Goal: Transaction & Acquisition: Book appointment/travel/reservation

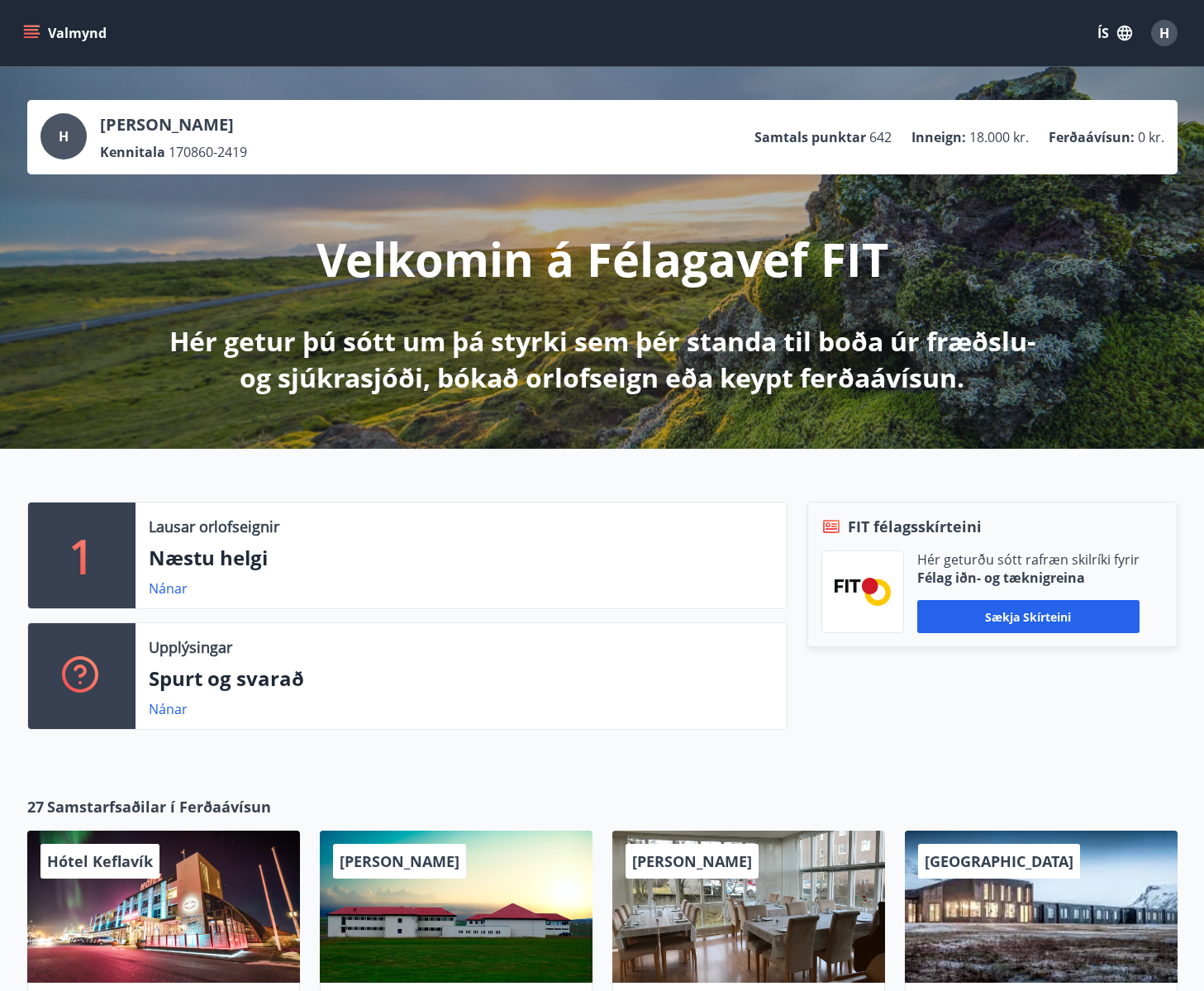
click at [52, 24] on button "Valmynd" at bounding box center [66, 33] width 93 height 30
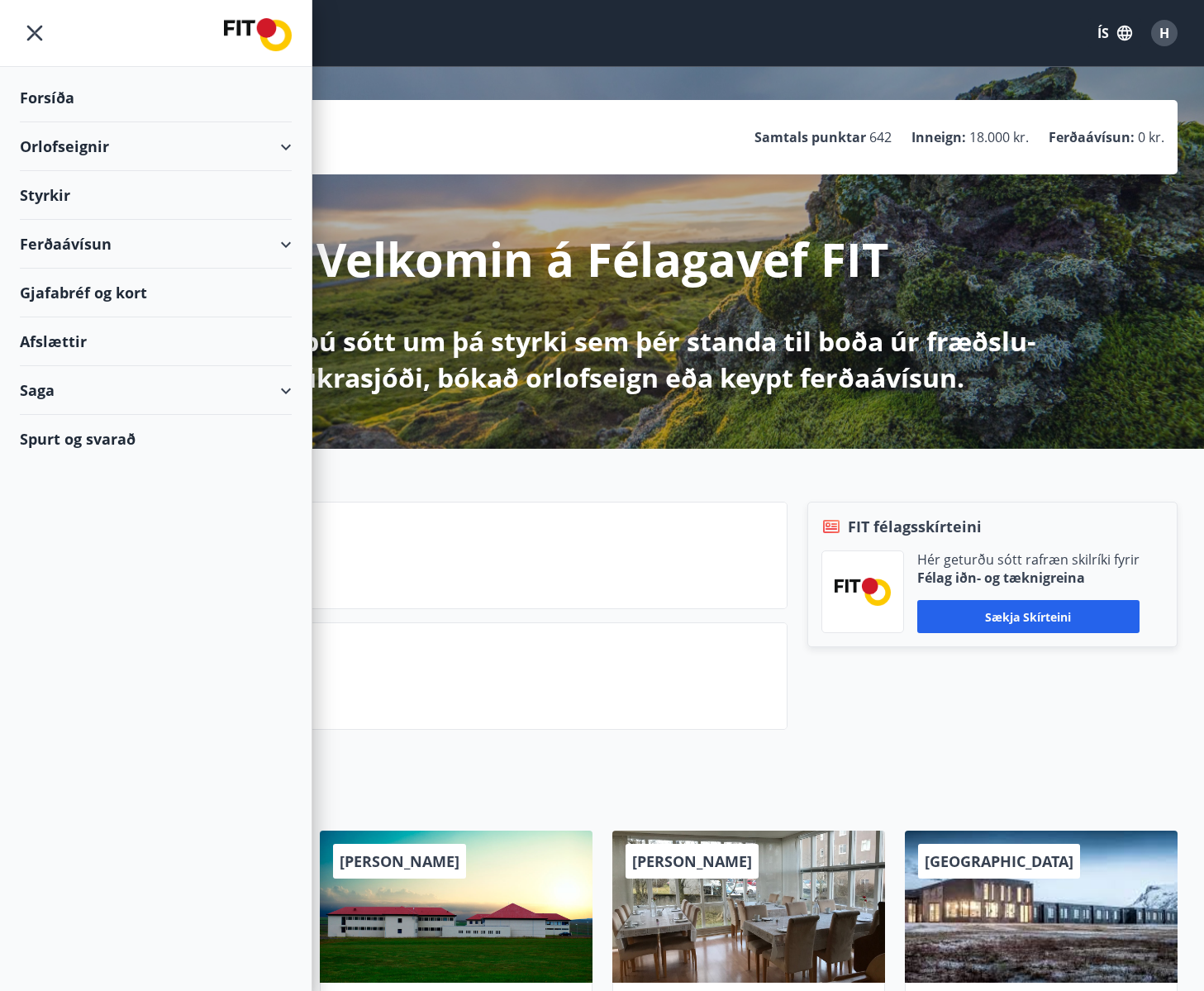
click at [120, 151] on div "Orlofseignir" at bounding box center [156, 147] width 272 height 49
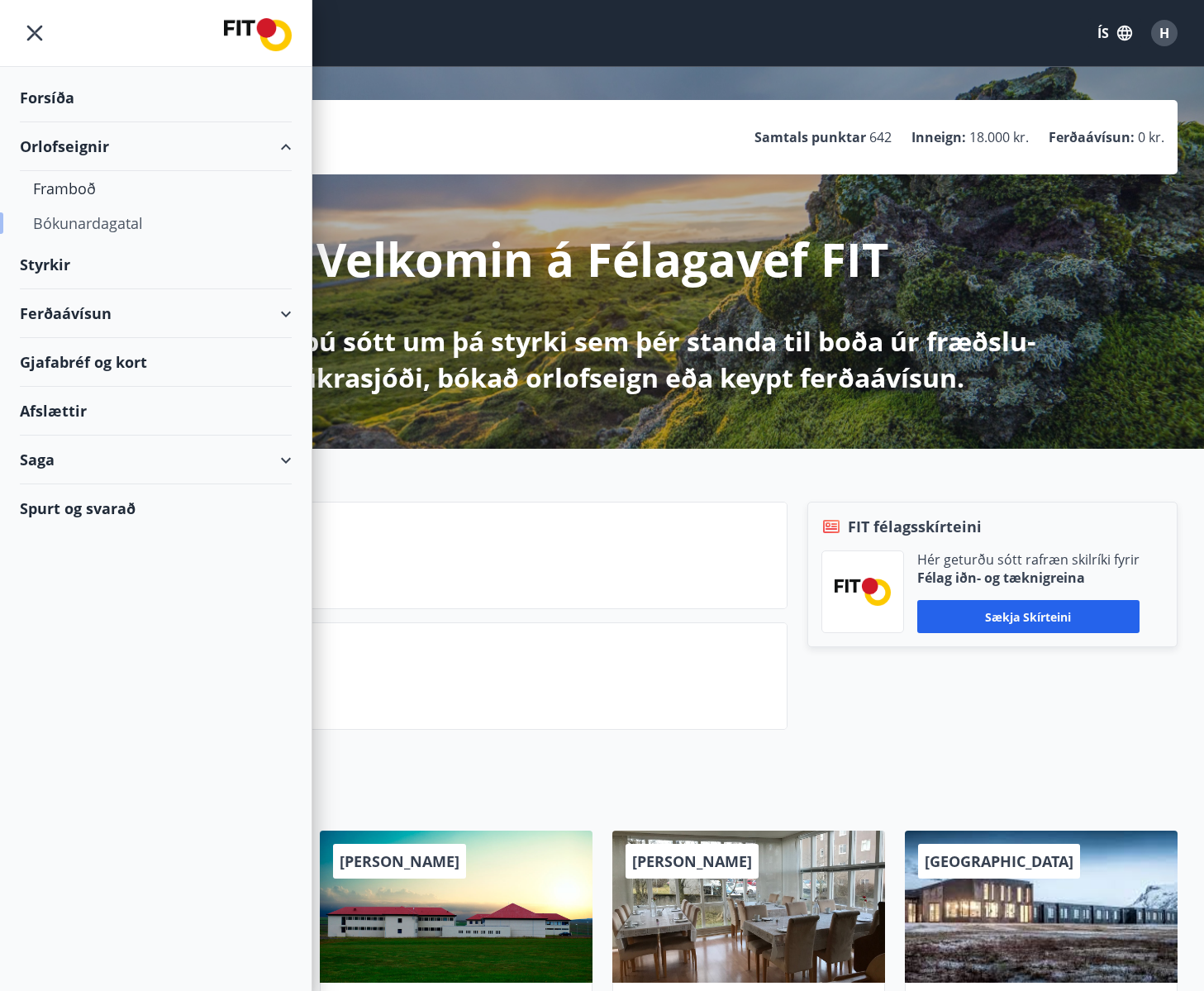
click at [78, 226] on div "Bókunardagatal" at bounding box center [155, 223] width 245 height 35
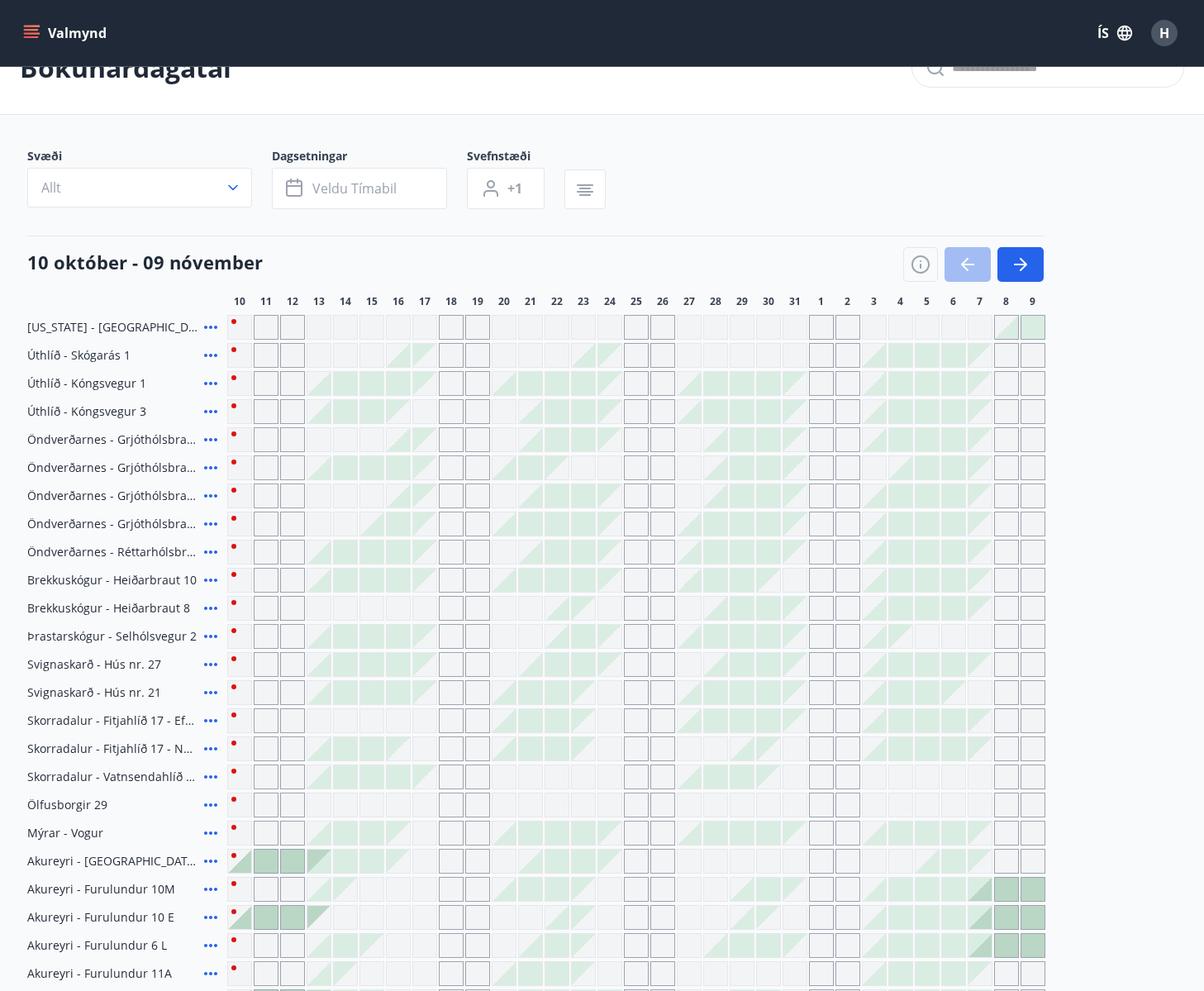
scroll to position [55, 0]
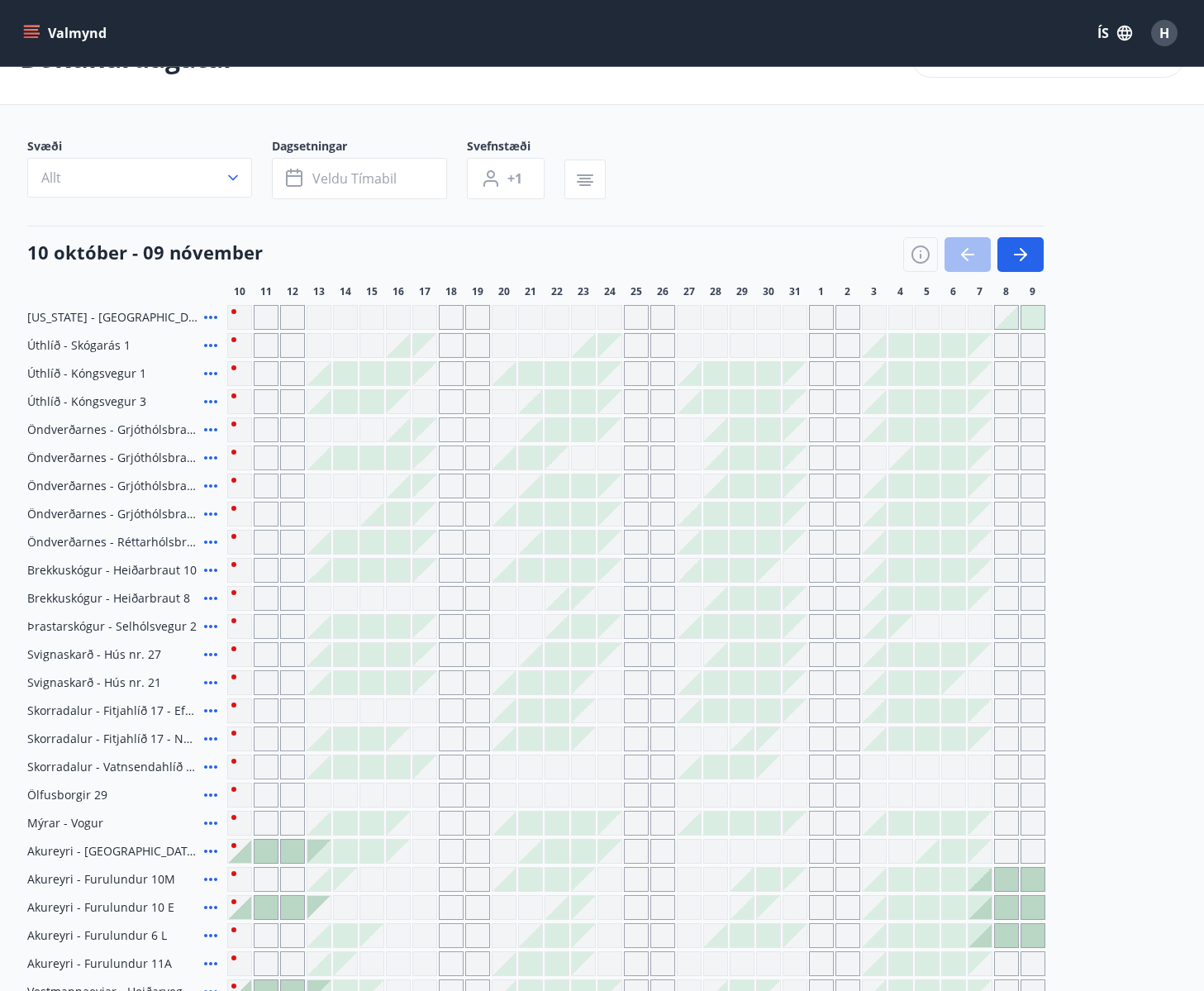
click at [209, 402] on icon at bounding box center [210, 401] width 20 height 20
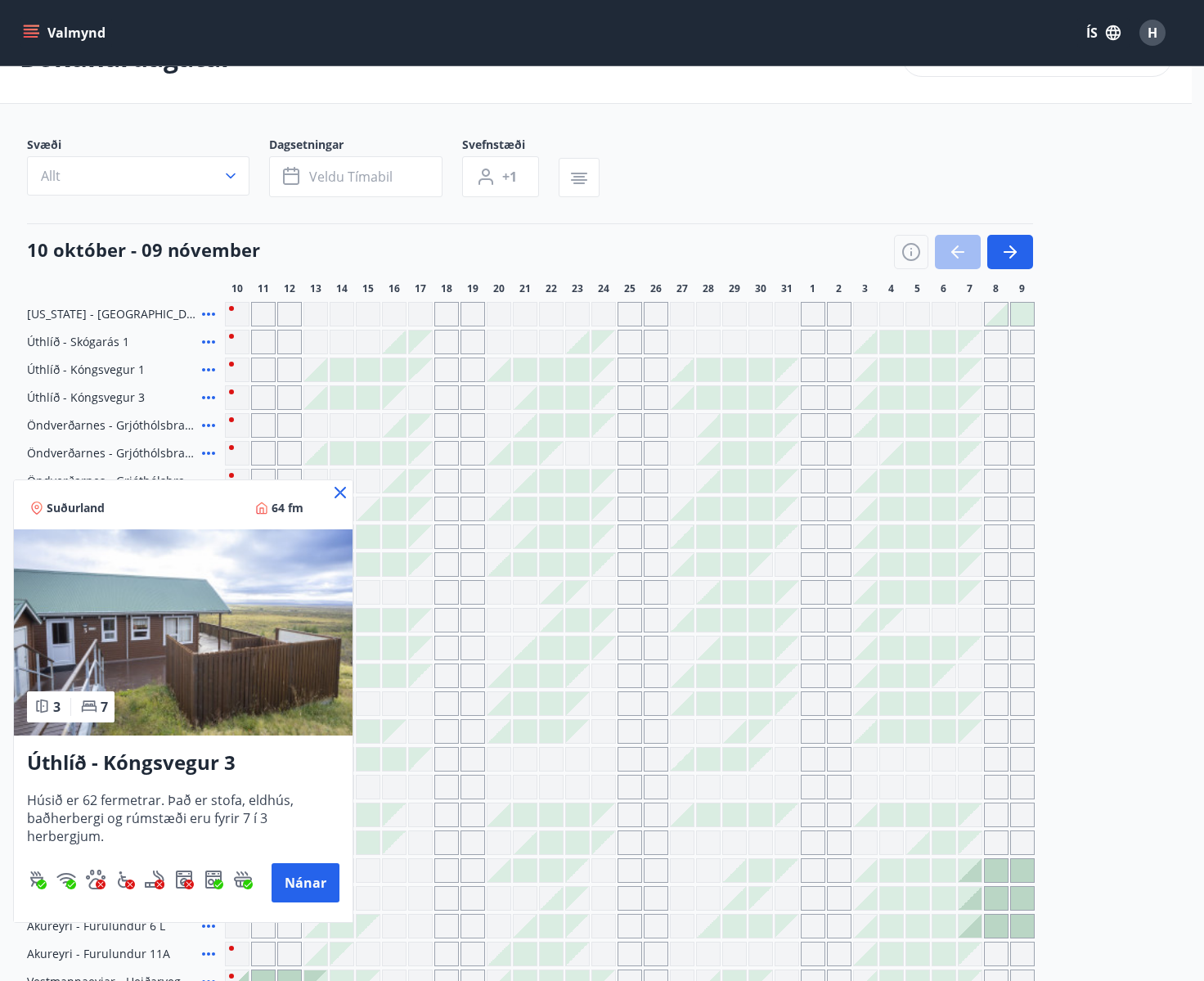
click at [333, 491] on icon at bounding box center [340, 492] width 20 height 20
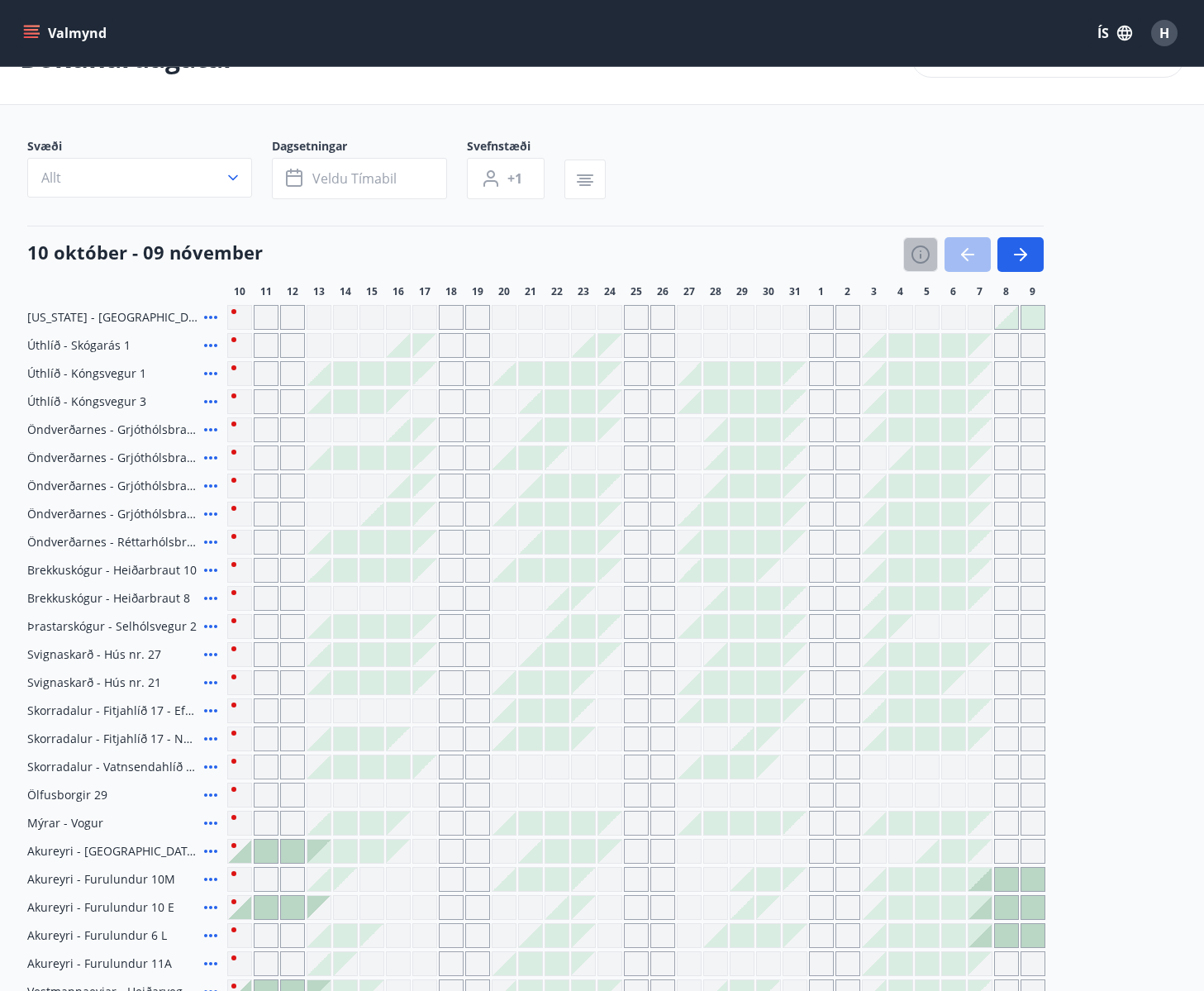
click at [925, 254] on icon "button" at bounding box center [920, 254] width 20 height 20
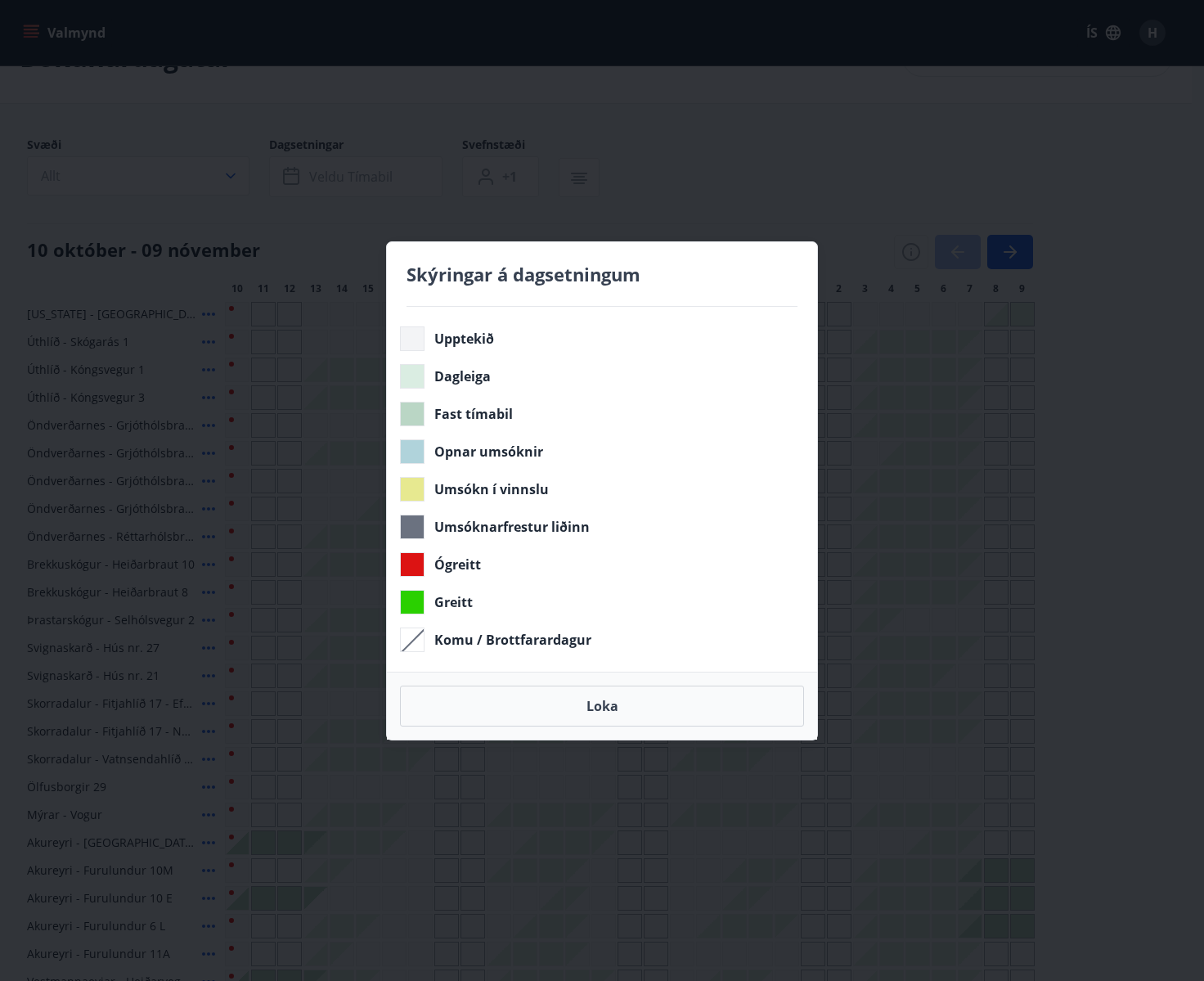
click at [608, 712] on button "Loka" at bounding box center [602, 706] width 404 height 41
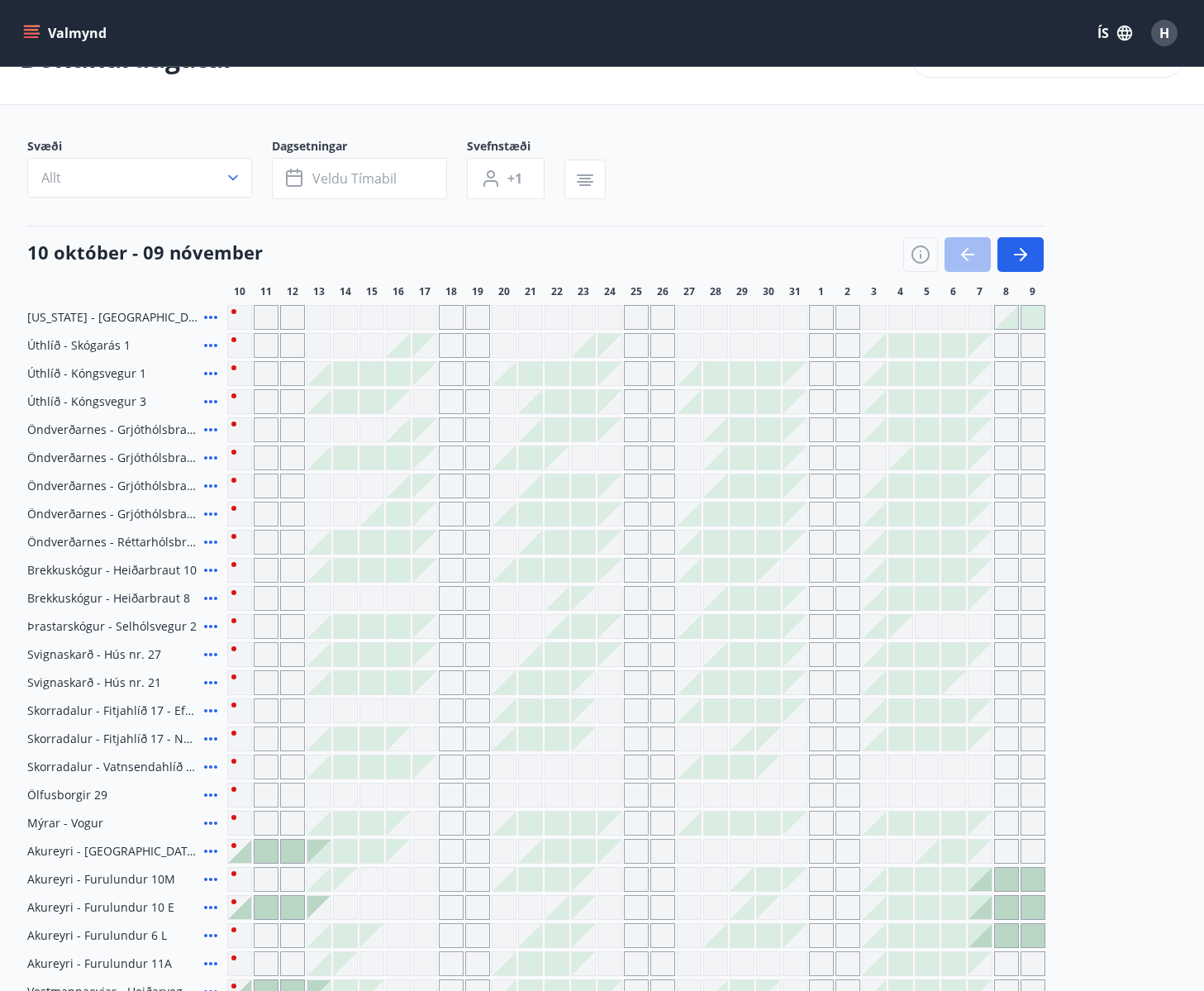
drag, startPoint x: 756, startPoint y: 449, endPoint x: 807, endPoint y: 553, distance: 115.8
click at [756, 449] on div at bounding box center [769, 457] width 24 height 24
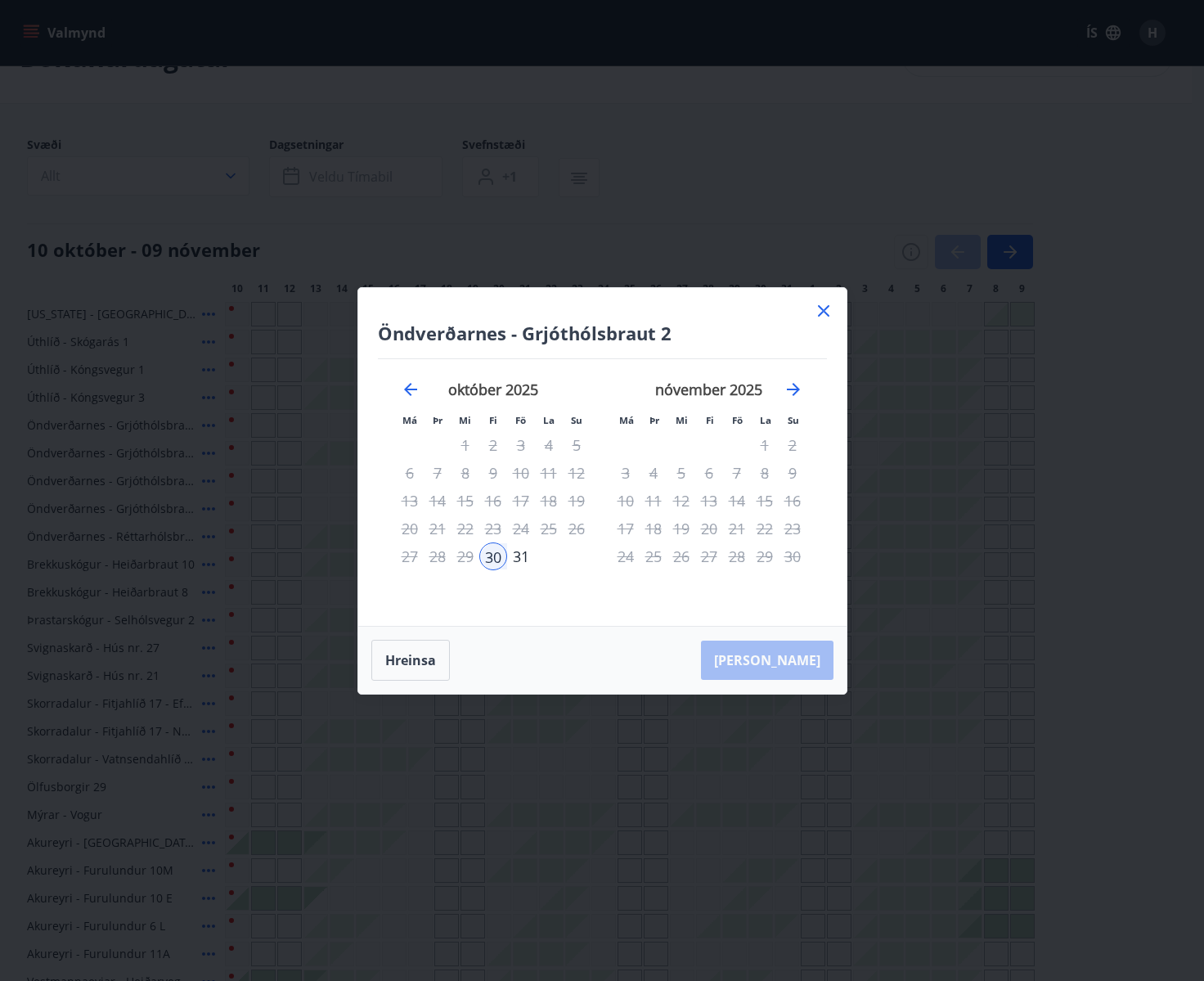
click at [823, 308] on icon at bounding box center [823, 311] width 20 height 20
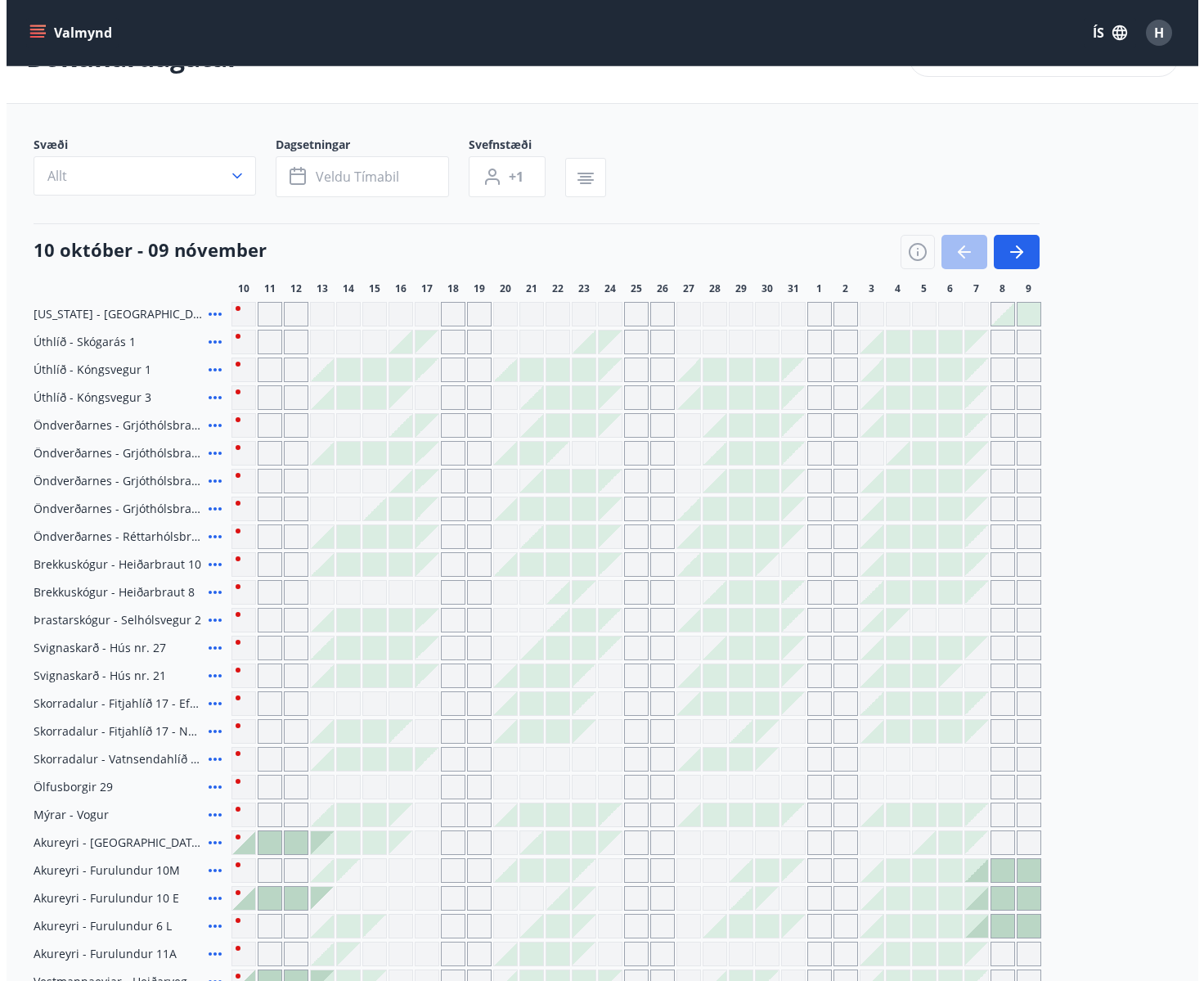
scroll to position [0, 0]
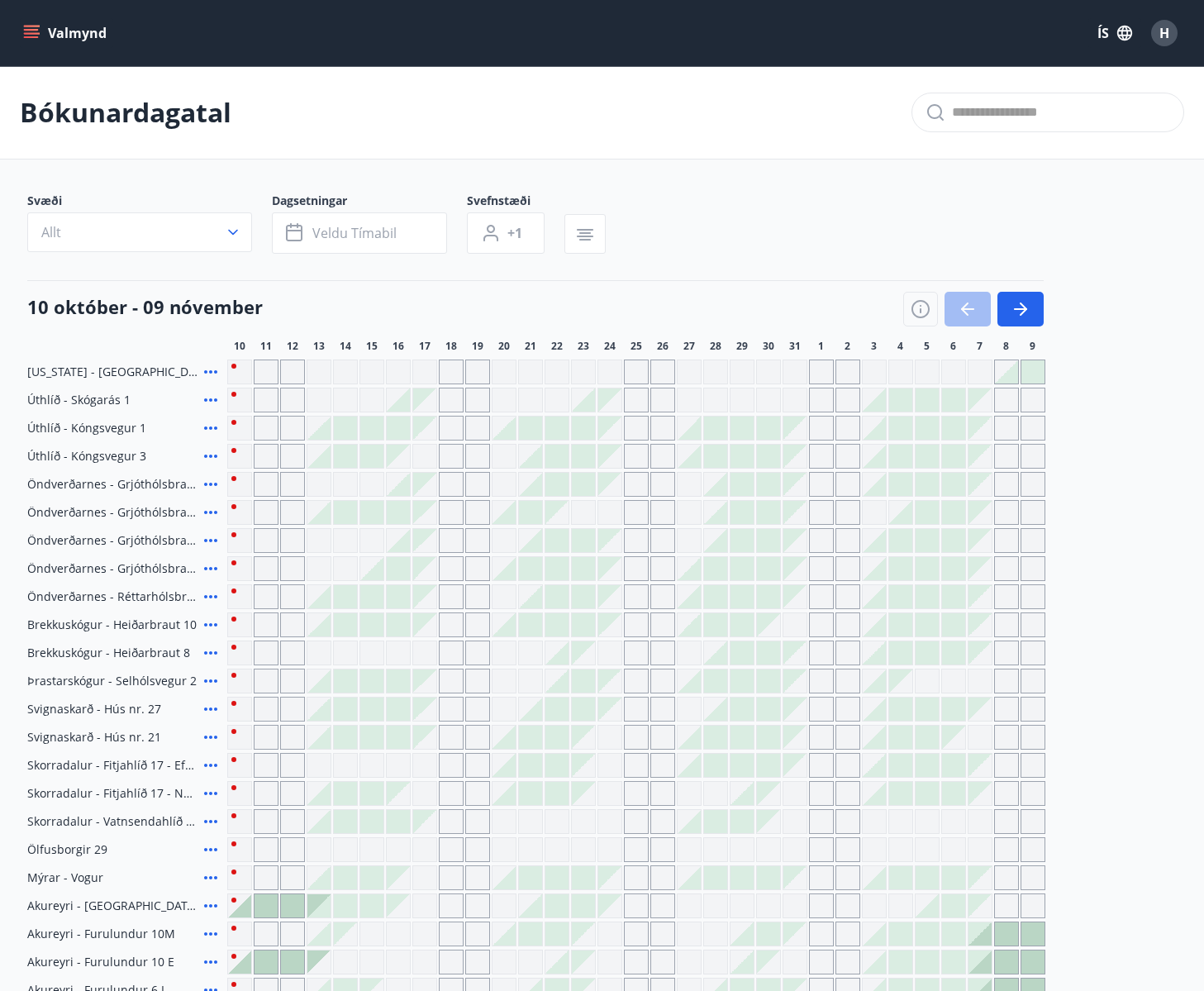
click at [29, 26] on icon "menu" at bounding box center [31, 32] width 17 height 17
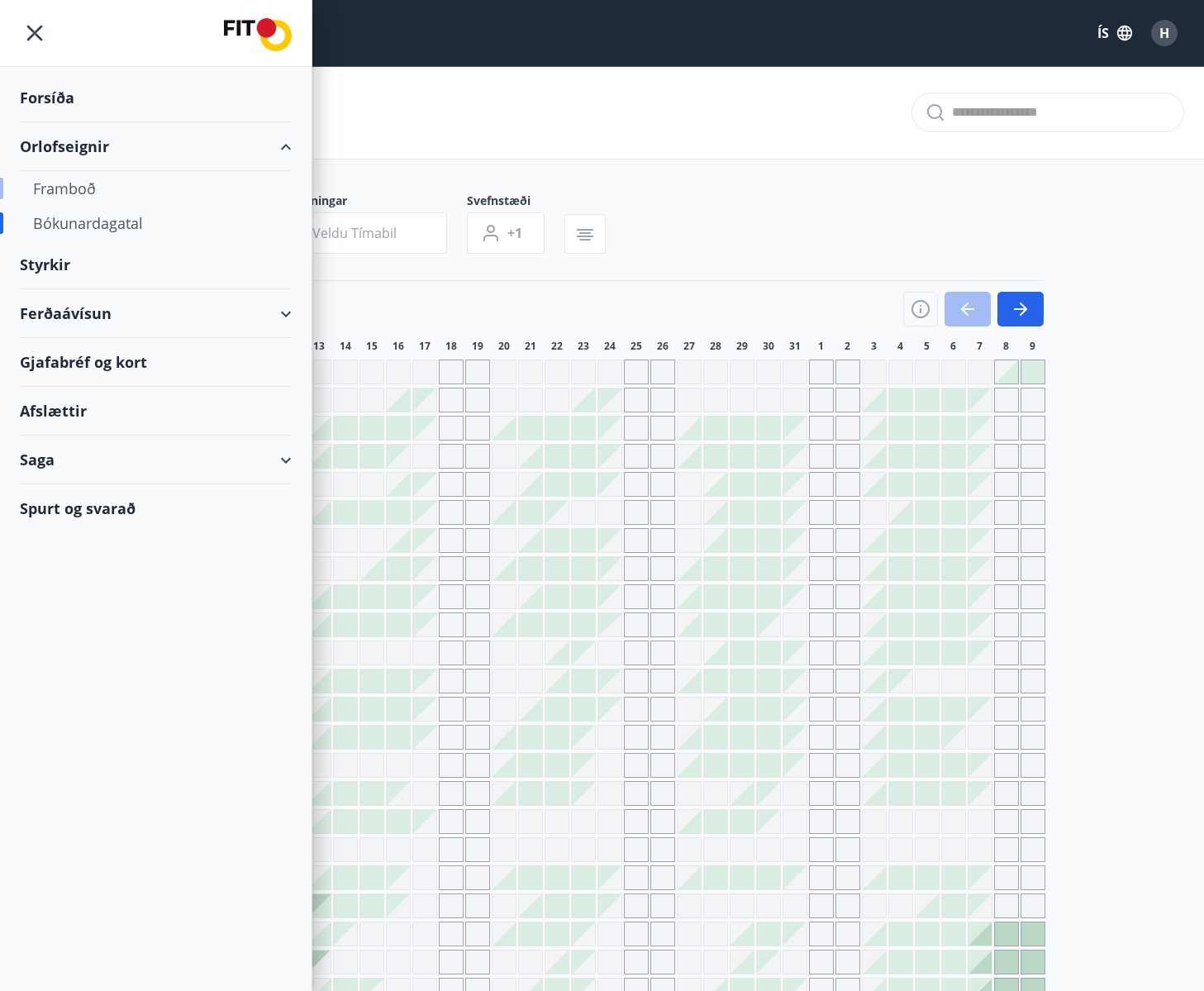
click at [78, 191] on div "Framboð" at bounding box center [155, 188] width 245 height 35
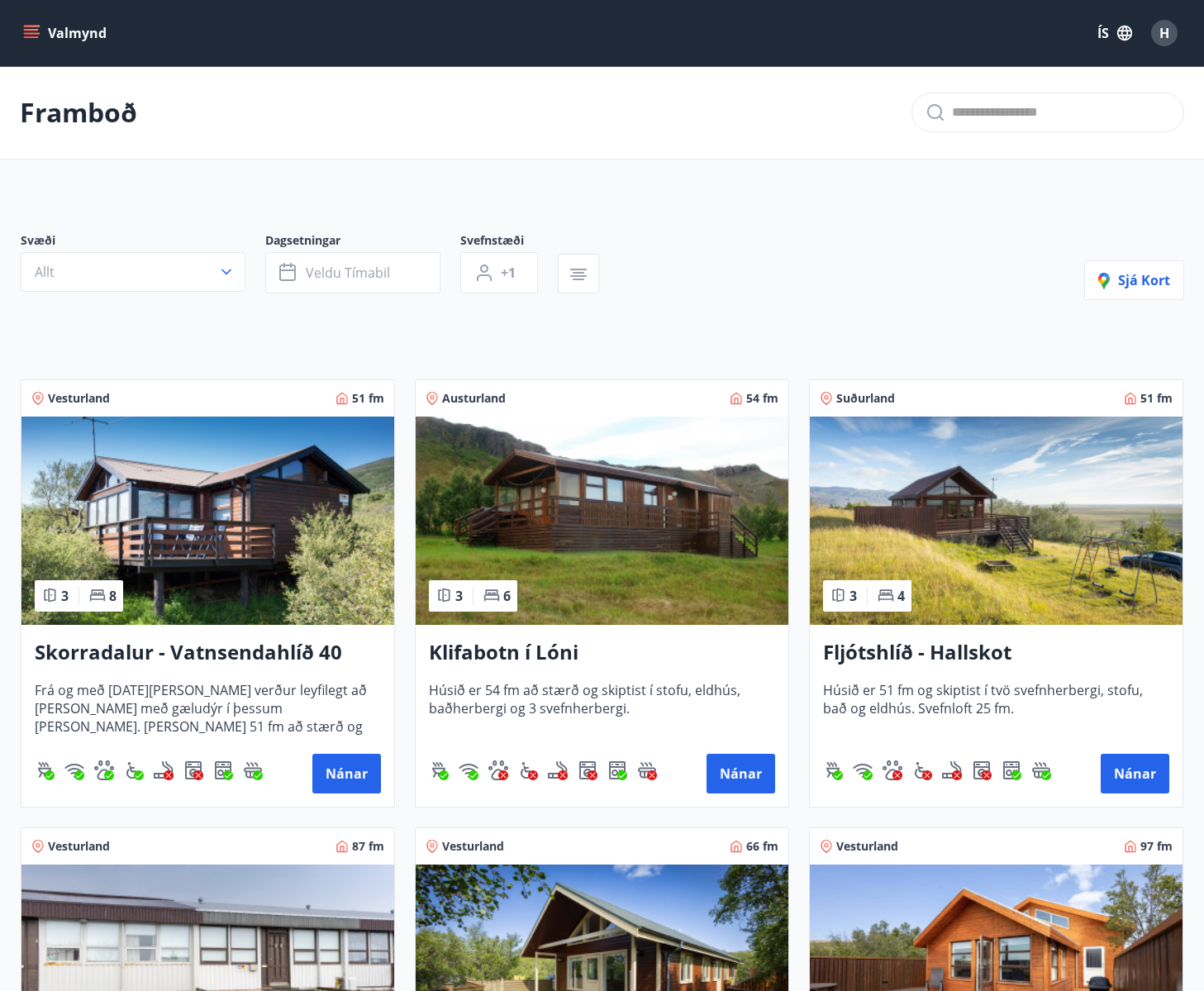
click at [399, 648] on div "Austurland 54 fm 3 6 Klifabotn í Lóni Húsið er 54 fm að stærð og skiptist í sto…" at bounding box center [592, 583] width 394 height 448
click at [506, 263] on span "+1" at bounding box center [508, 272] width 15 height 18
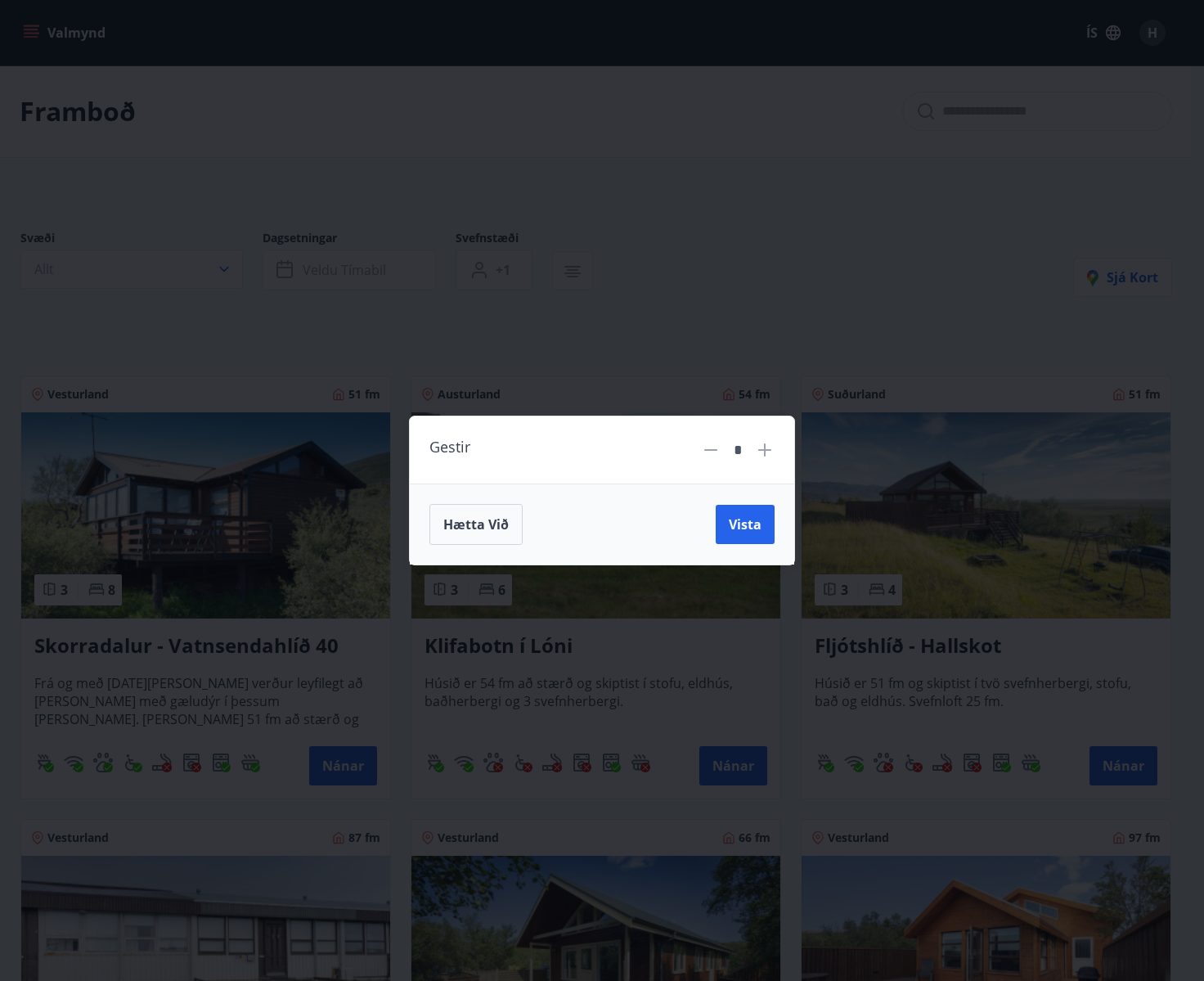
click at [767, 458] on icon at bounding box center [764, 450] width 20 height 20
click at [767, 457] on icon at bounding box center [764, 450] width 20 height 20
click at [767, 456] on icon at bounding box center [764, 450] width 20 height 20
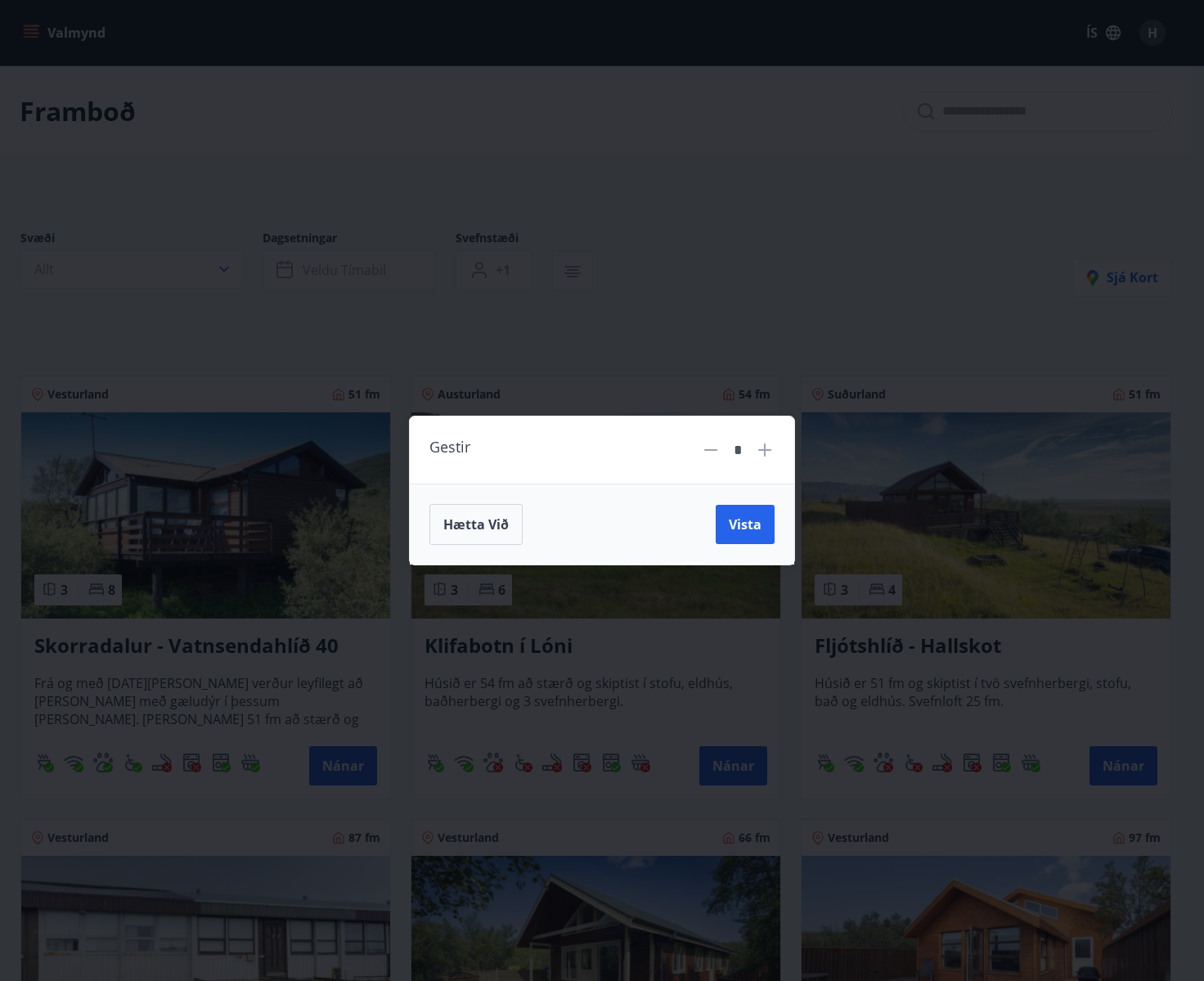
click at [767, 456] on icon at bounding box center [764, 450] width 20 height 20
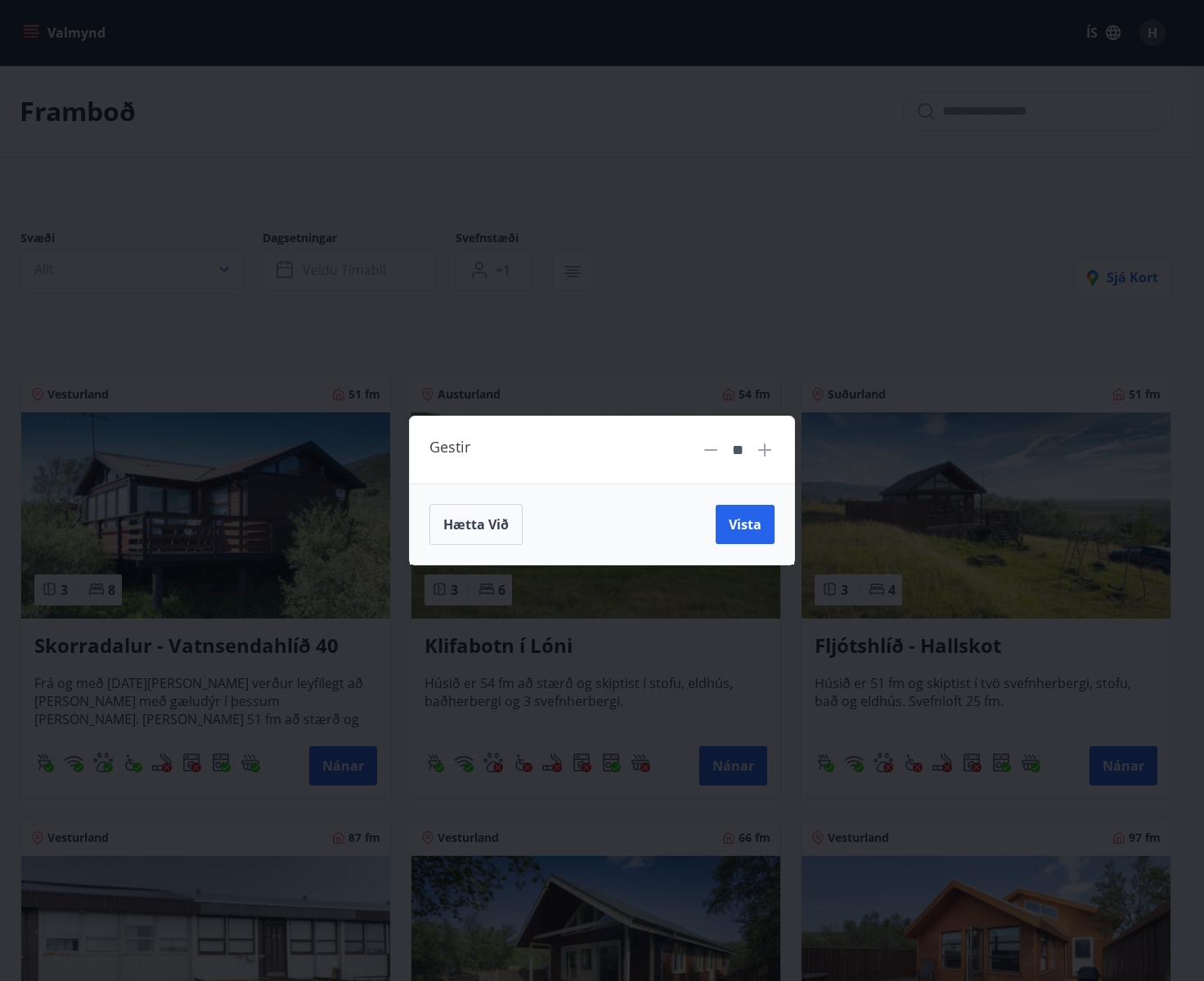
click at [767, 456] on icon at bounding box center [764, 450] width 20 height 20
type input "**"
click at [748, 525] on span "Vista" at bounding box center [745, 524] width 33 height 18
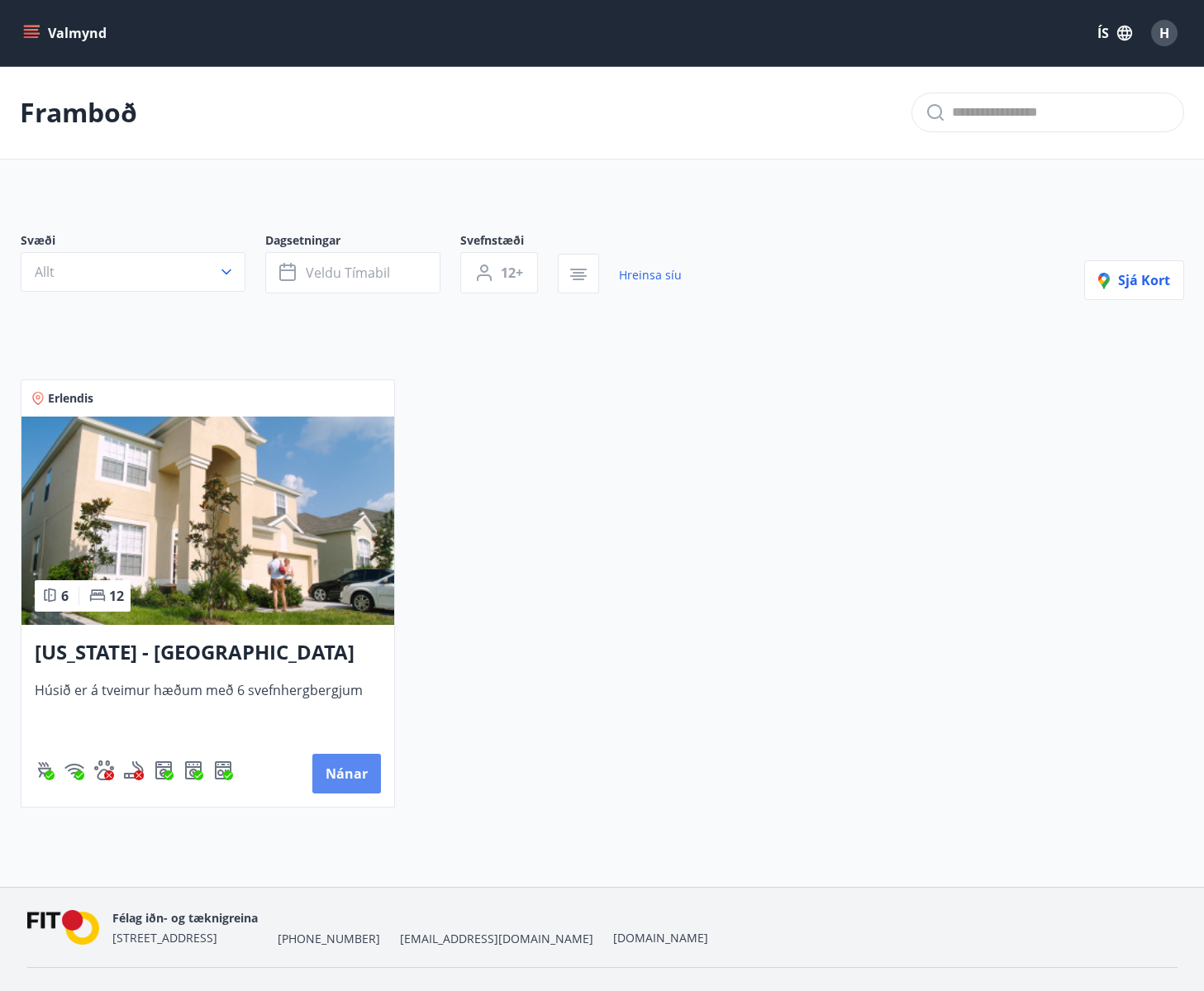
click at [345, 780] on button "Nánar" at bounding box center [346, 773] width 69 height 39
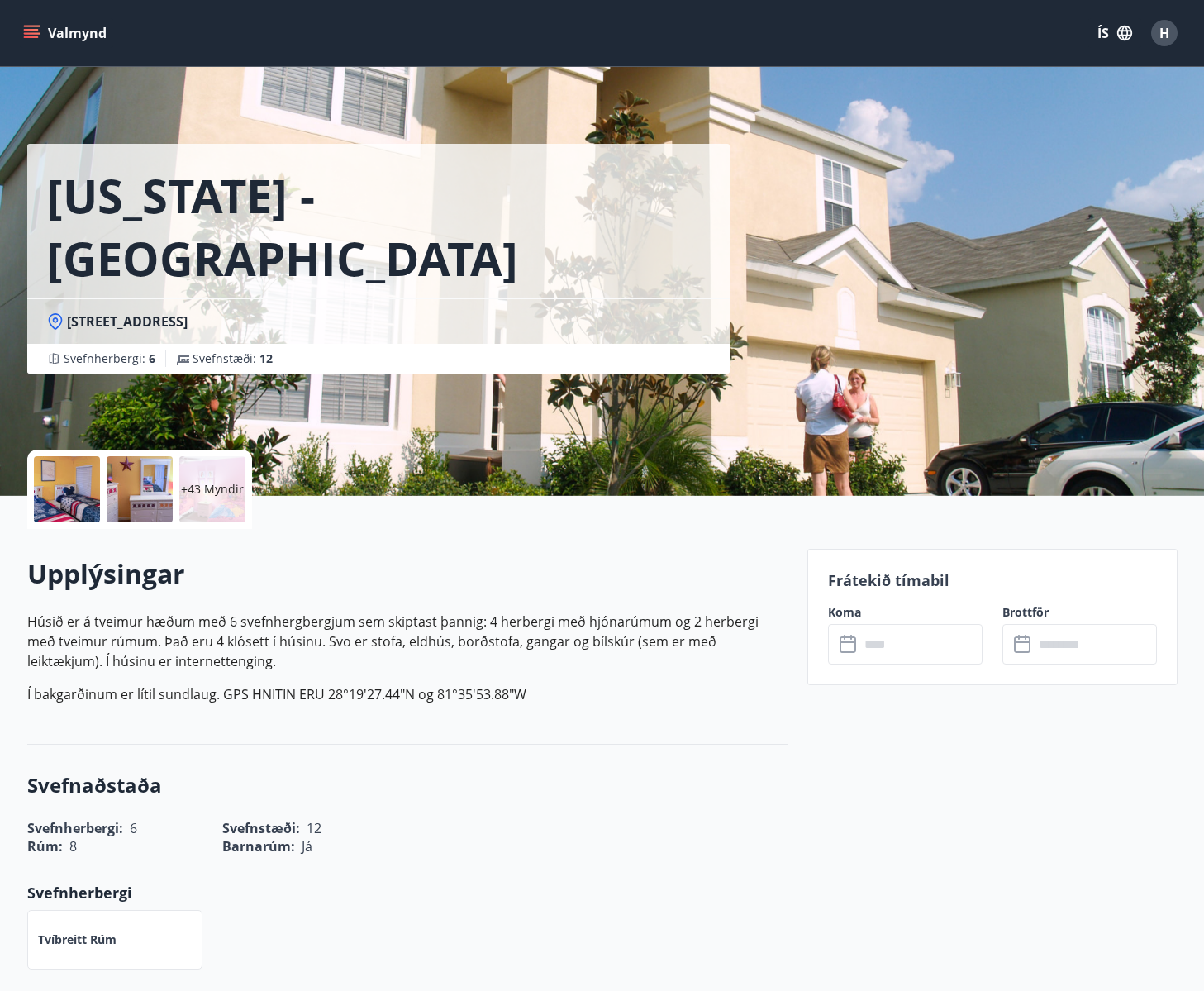
click at [211, 491] on p "+43 Myndir" at bounding box center [212, 489] width 63 height 17
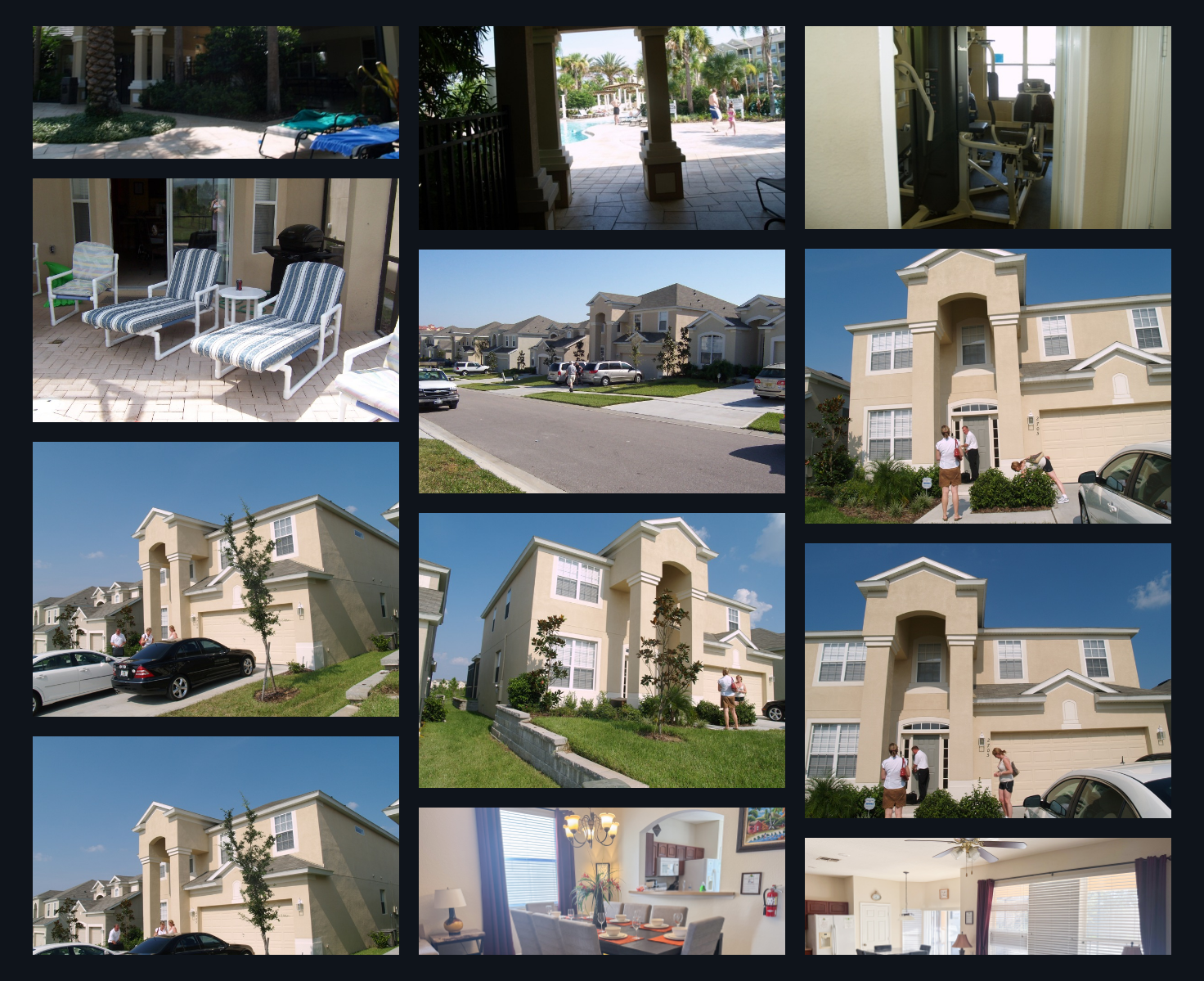
scroll to position [2585, 0]
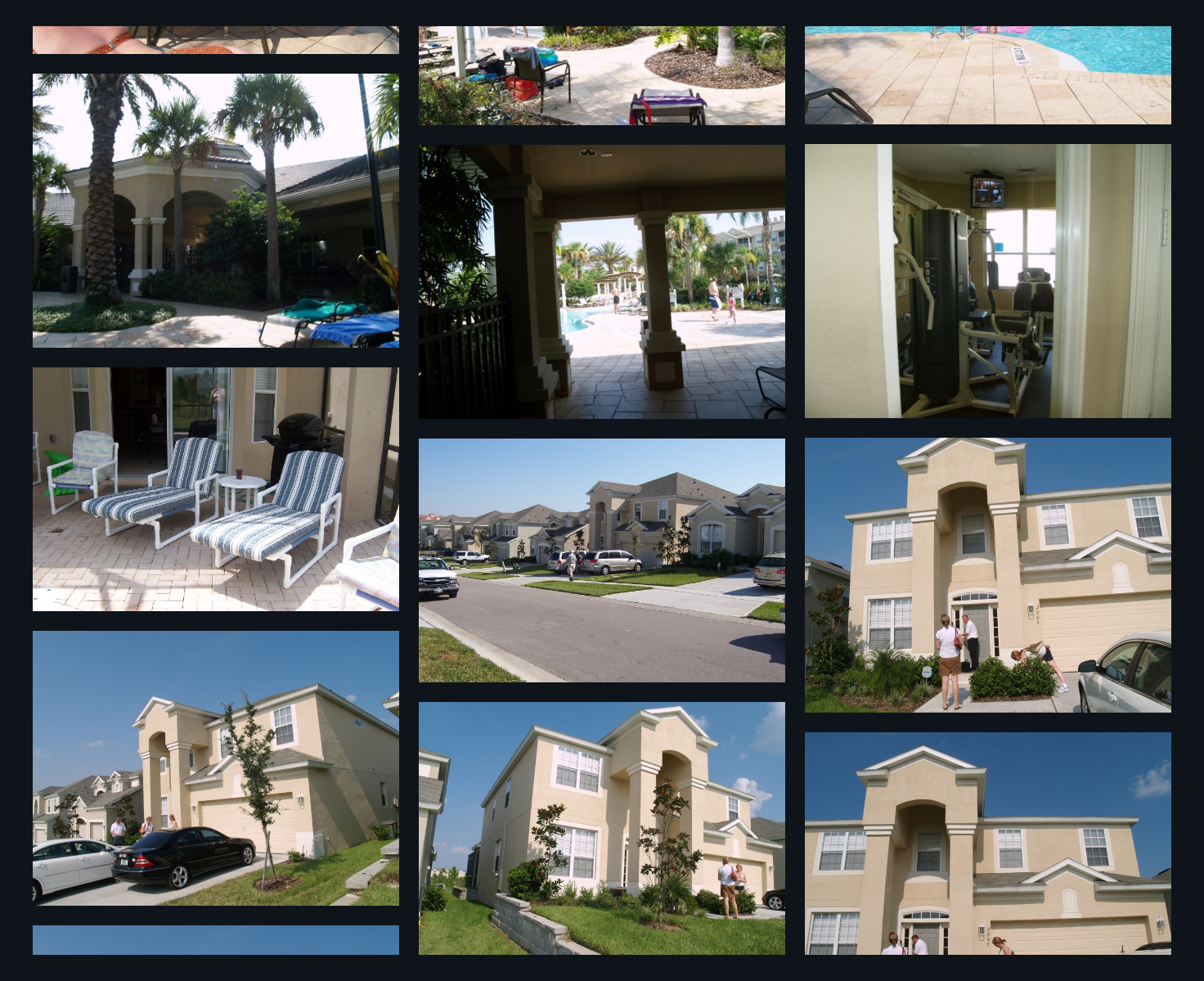
click at [978, 332] on img at bounding box center [988, 281] width 366 height 274
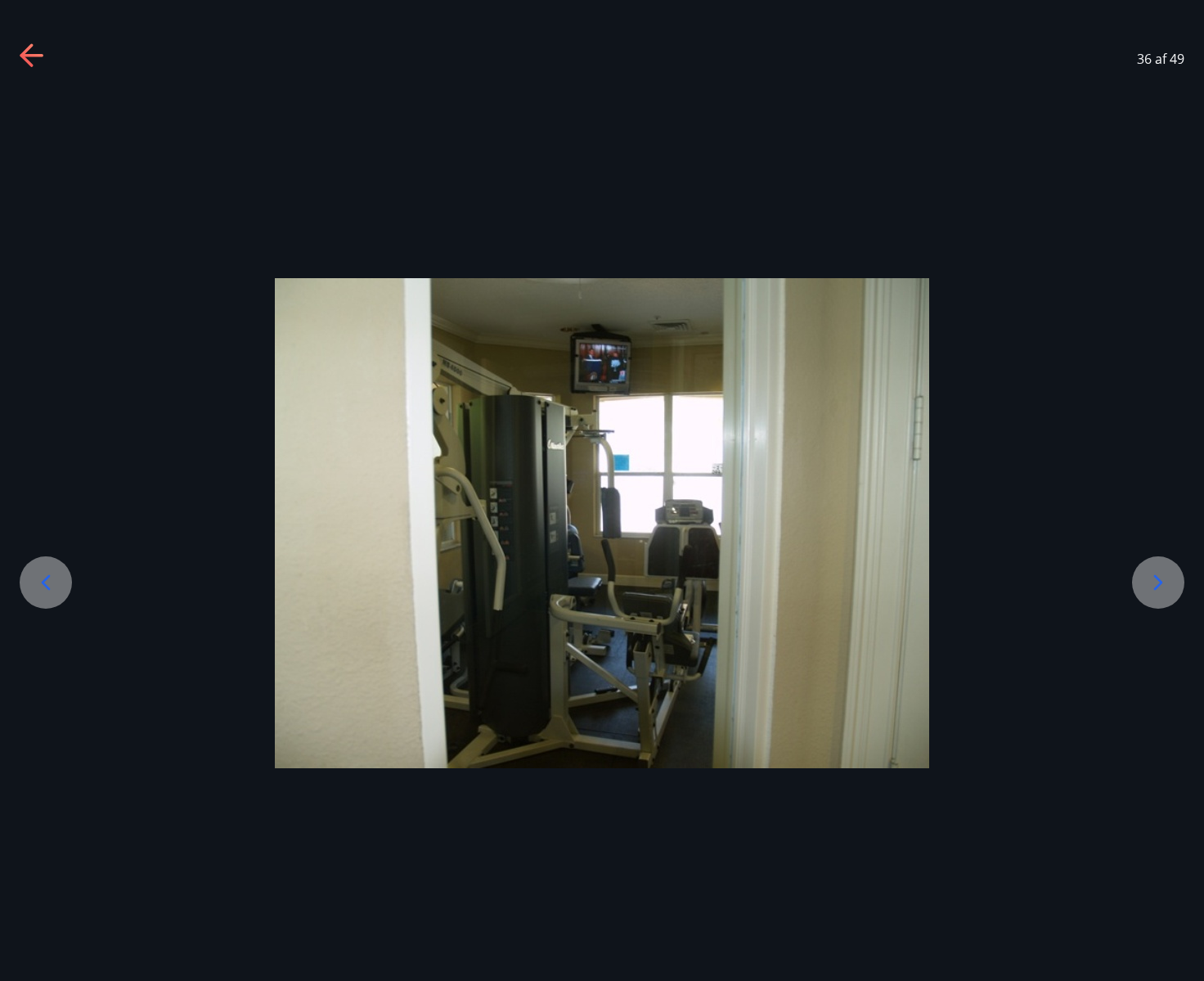
click at [46, 54] on div "36 af 49" at bounding box center [602, 59] width 1204 height 66
click at [27, 55] on icon at bounding box center [31, 56] width 23 height 3
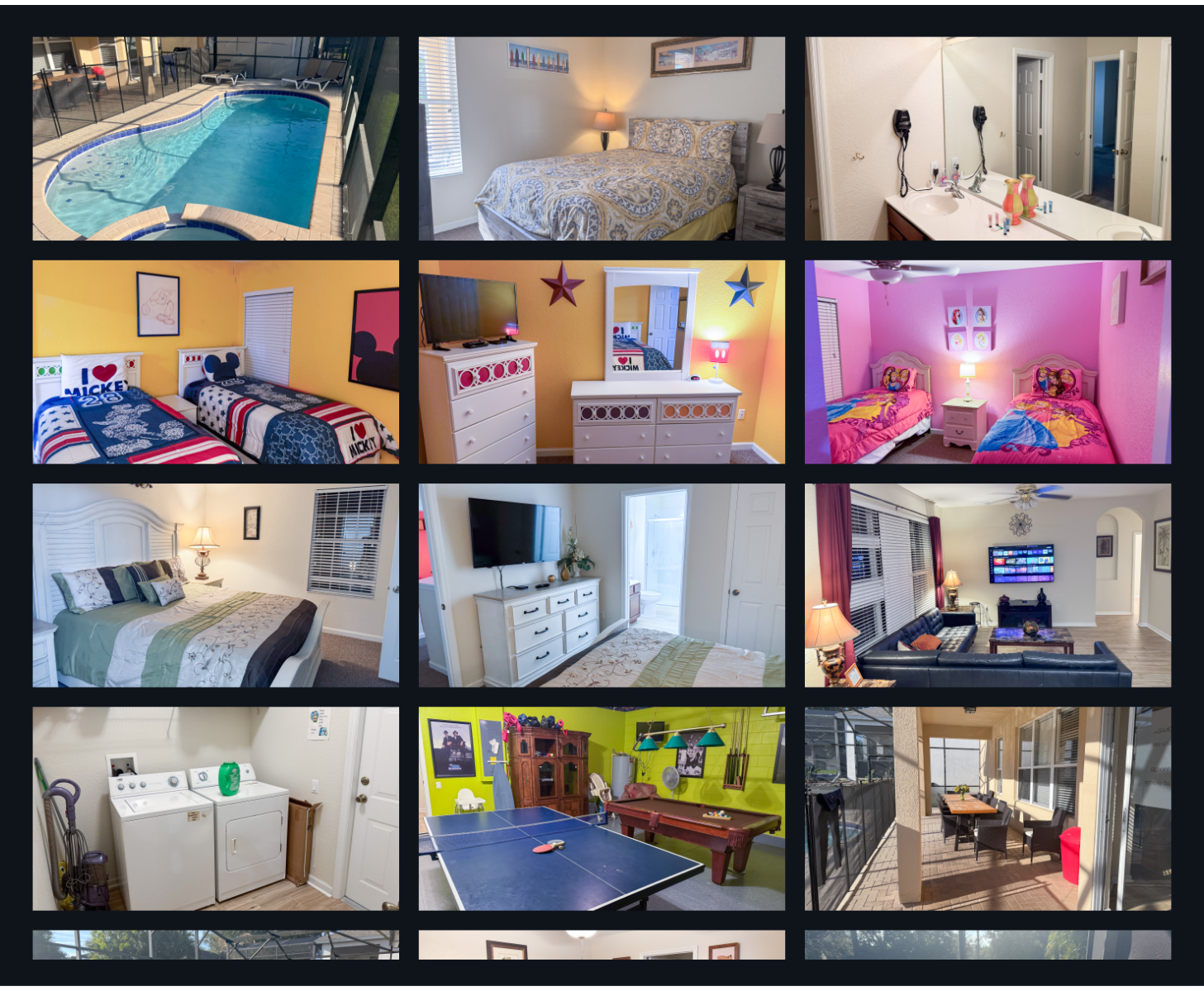
scroll to position [0, 0]
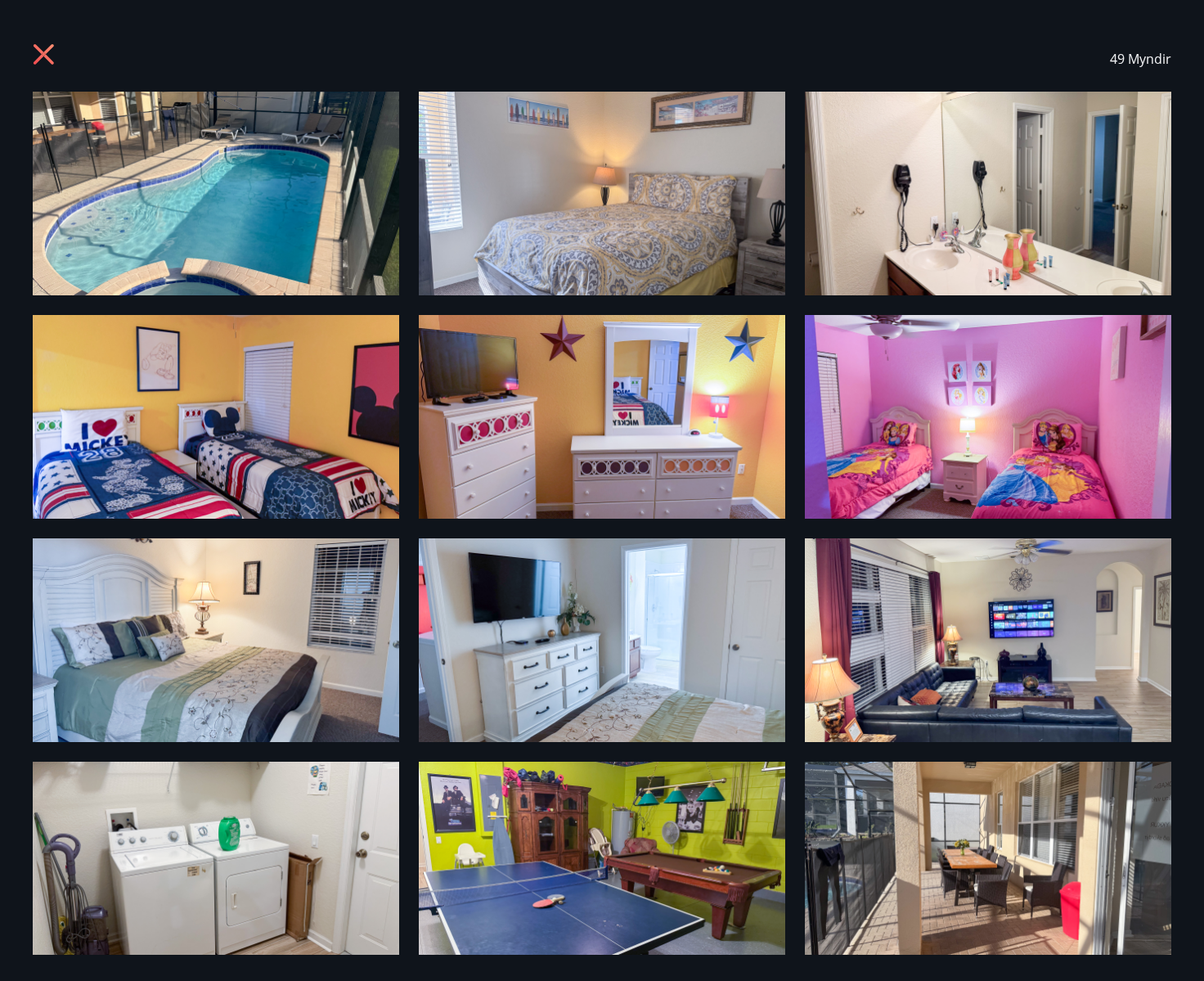
click at [45, 54] on icon at bounding box center [44, 54] width 21 height 21
